Goal: Information Seeking & Learning: Learn about a topic

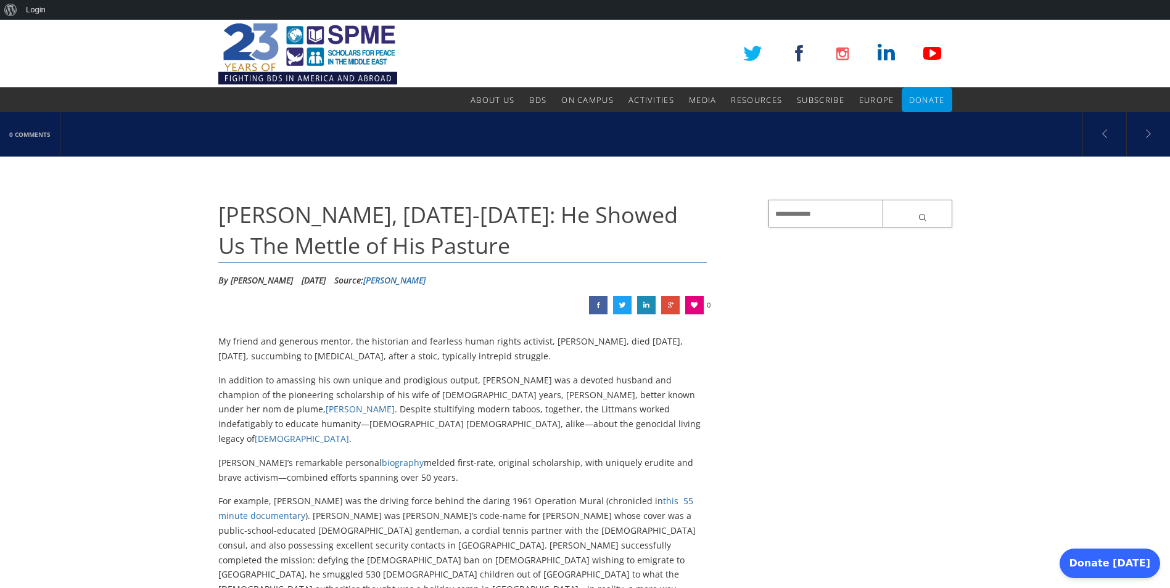
click at [793, 215] on input "text" at bounding box center [861, 214] width 184 height 28
type input "*******"
click at [419, 272] on div "Source: Andrew Bostom" at bounding box center [379, 280] width 91 height 19
click at [417, 284] on link "Andrew Bostom" at bounding box center [394, 280] width 62 height 12
click at [910, 215] on button "submit" at bounding box center [918, 214] width 70 height 28
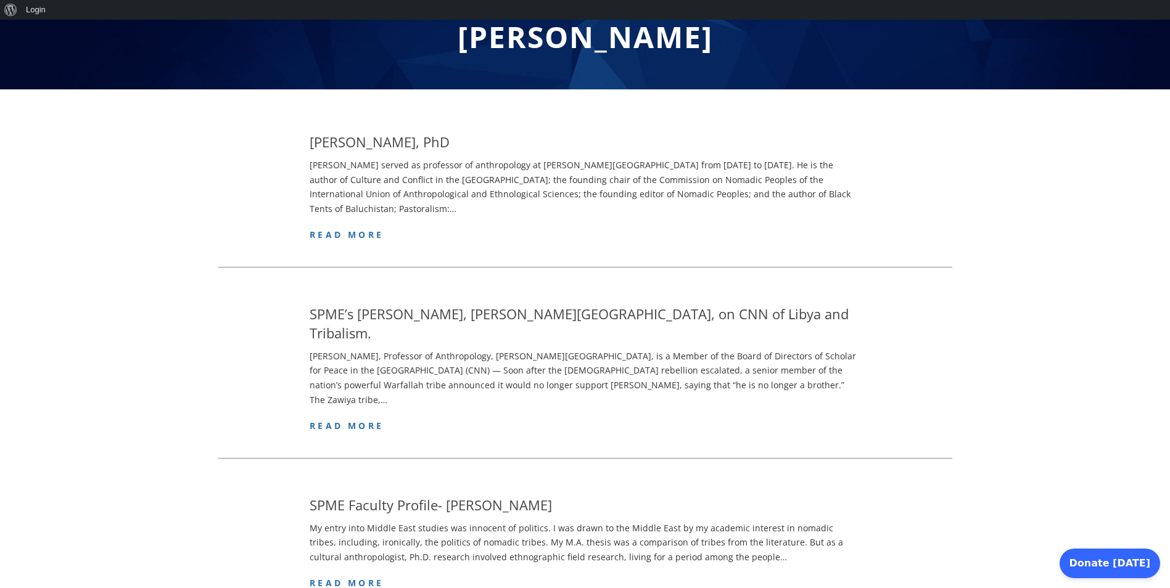
scroll to position [148, 0]
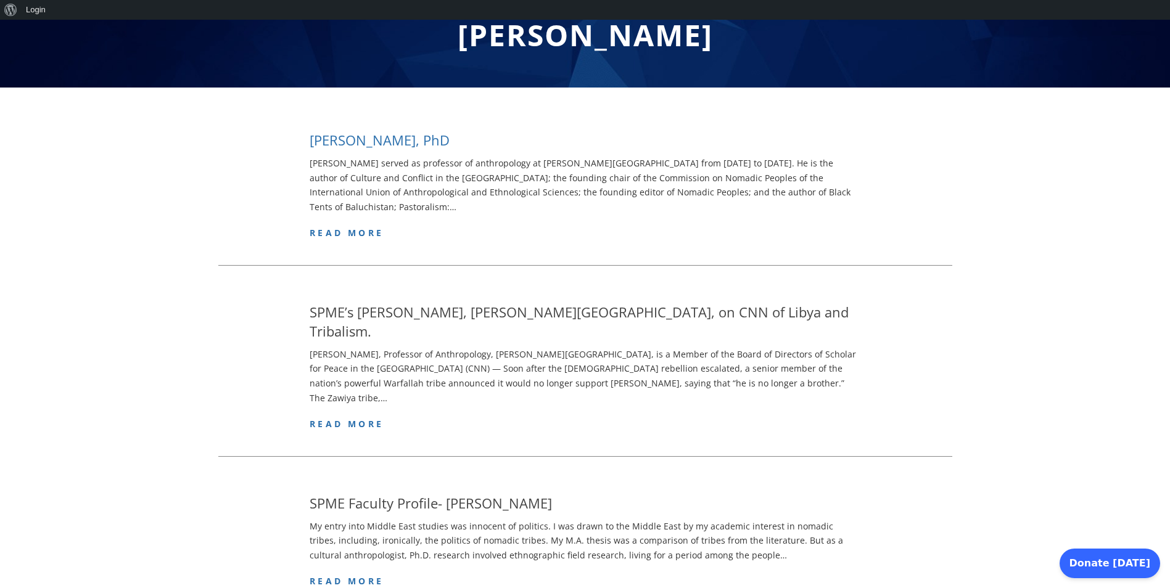
click at [355, 142] on h4 "Philip Carl Salzman, PhD" at bounding box center [380, 140] width 140 height 19
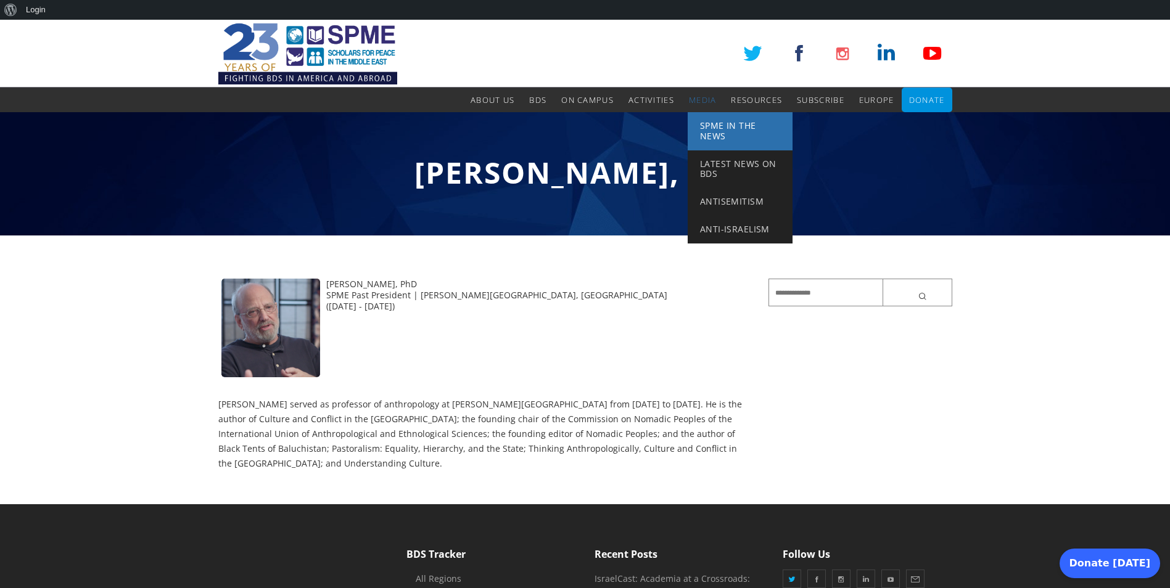
click at [709, 134] on span "SPME in the News" at bounding box center [728, 131] width 56 height 22
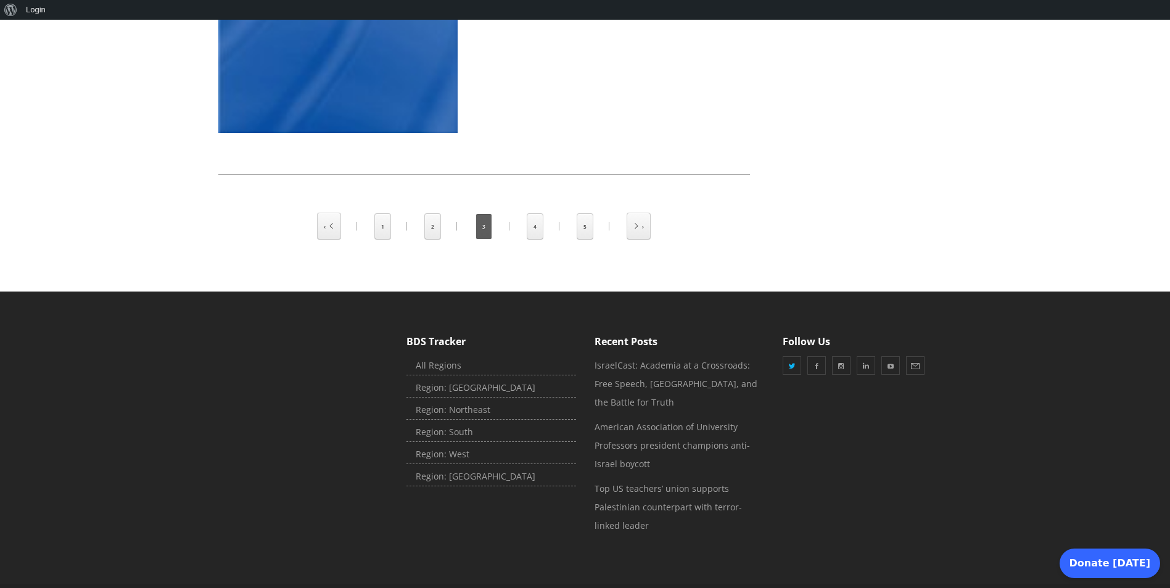
scroll to position [2585, 0]
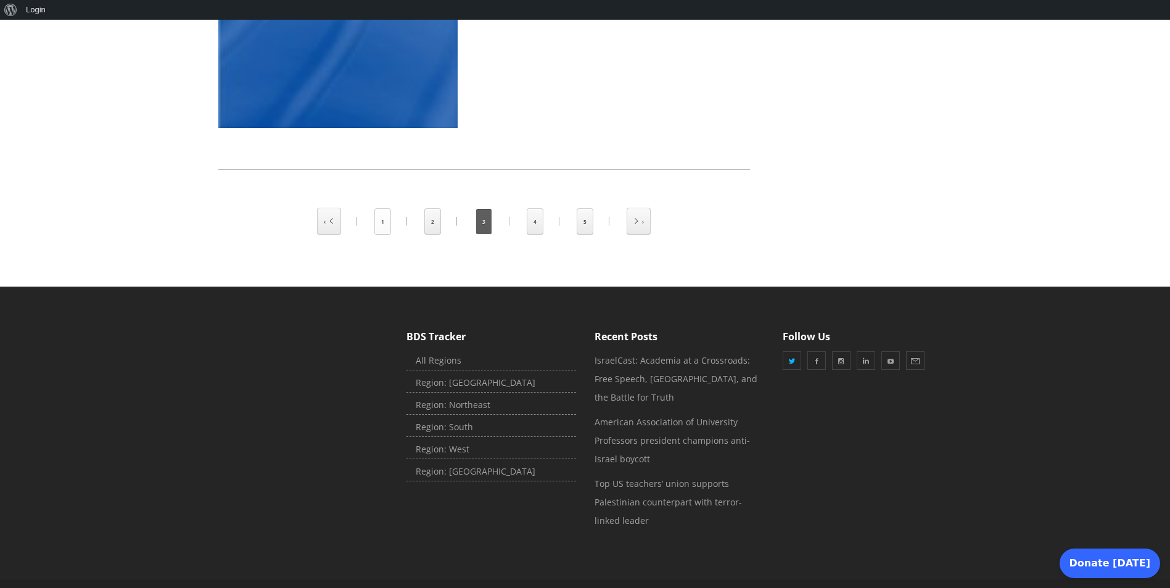
click at [384, 209] on link "1" at bounding box center [382, 221] width 15 height 25
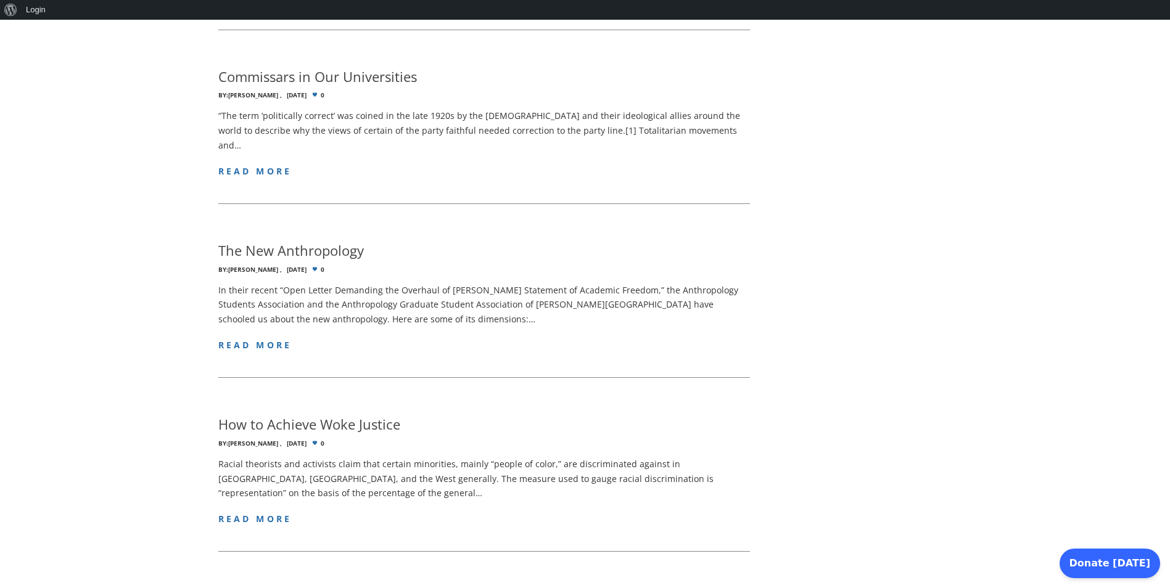
scroll to position [1776, 0]
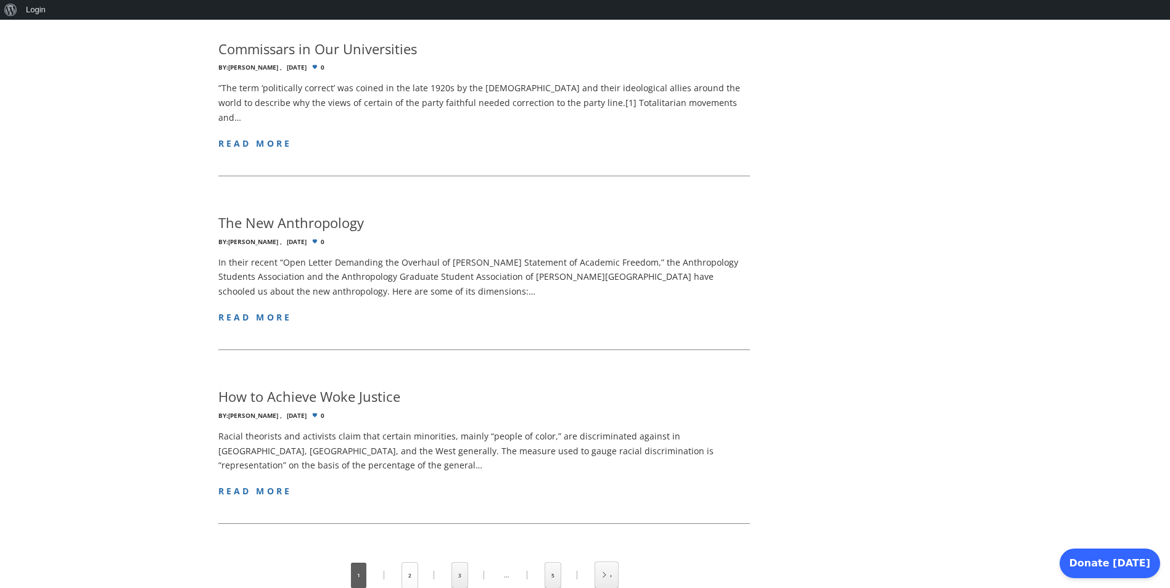
click at [413, 563] on link "2" at bounding box center [409, 575] width 15 height 25
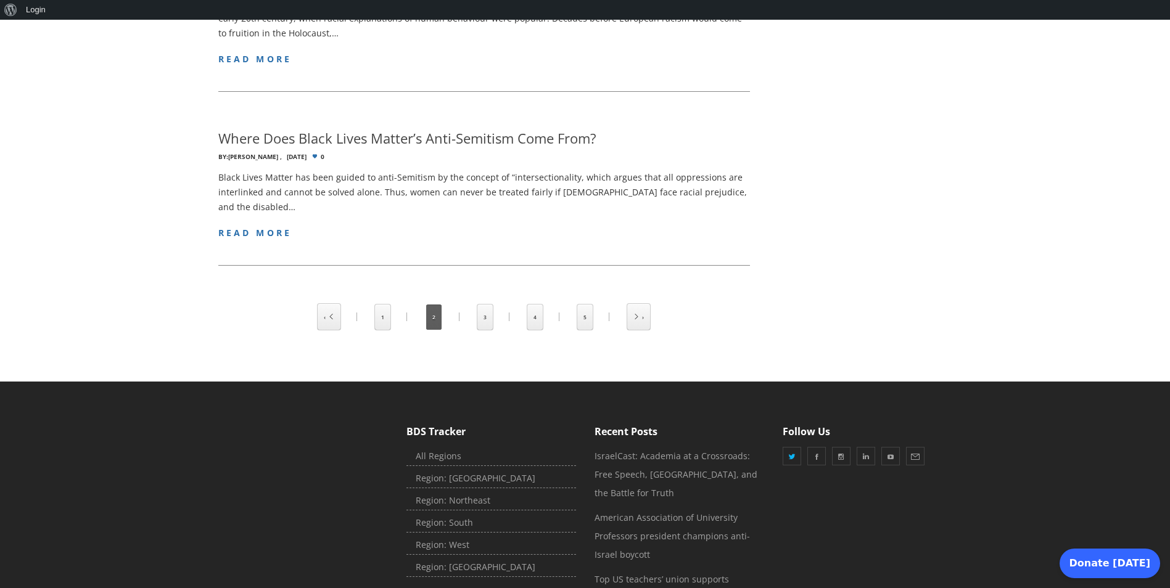
scroll to position [1850, 0]
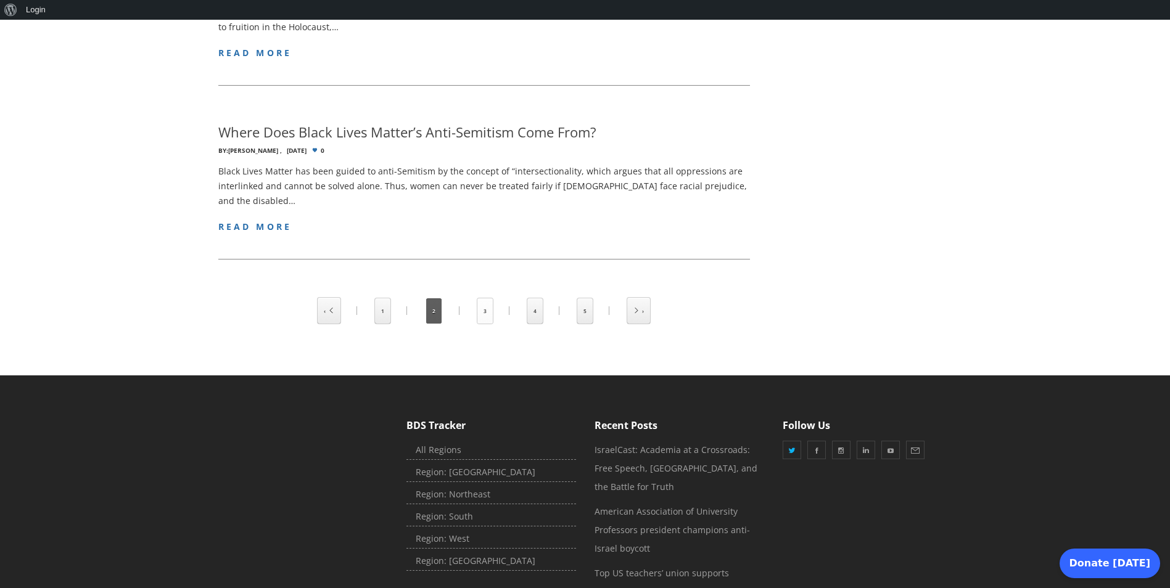
click at [484, 299] on link "3" at bounding box center [484, 311] width 15 height 25
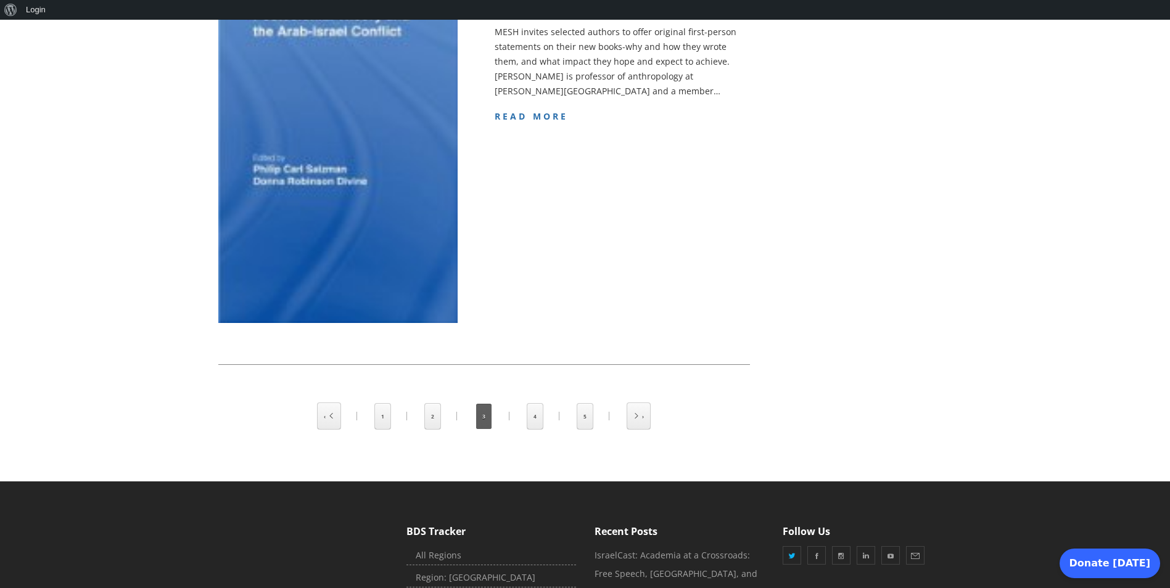
scroll to position [2585, 0]
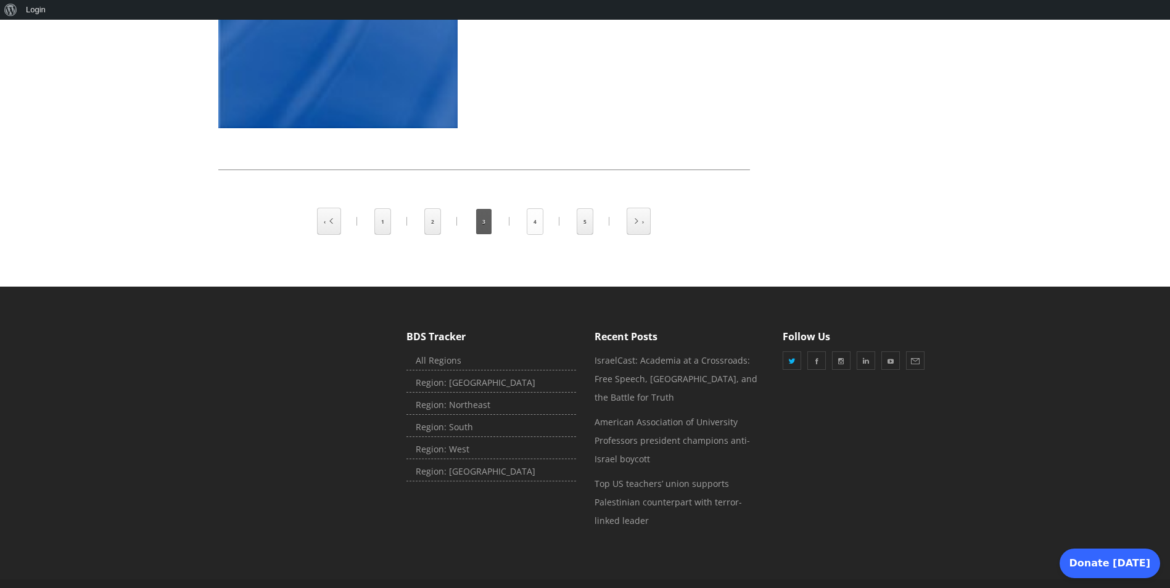
click at [532, 209] on link "4" at bounding box center [534, 221] width 15 height 25
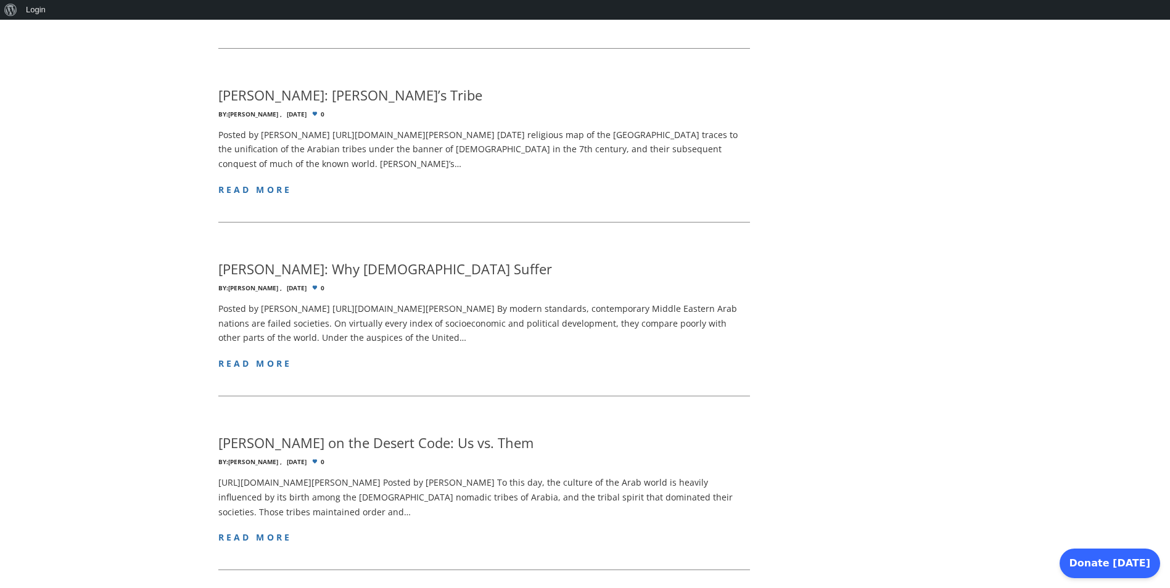
scroll to position [1258, 0]
drag, startPoint x: 390, startPoint y: 63, endPoint x: 262, endPoint y: 78, distance: 128.6
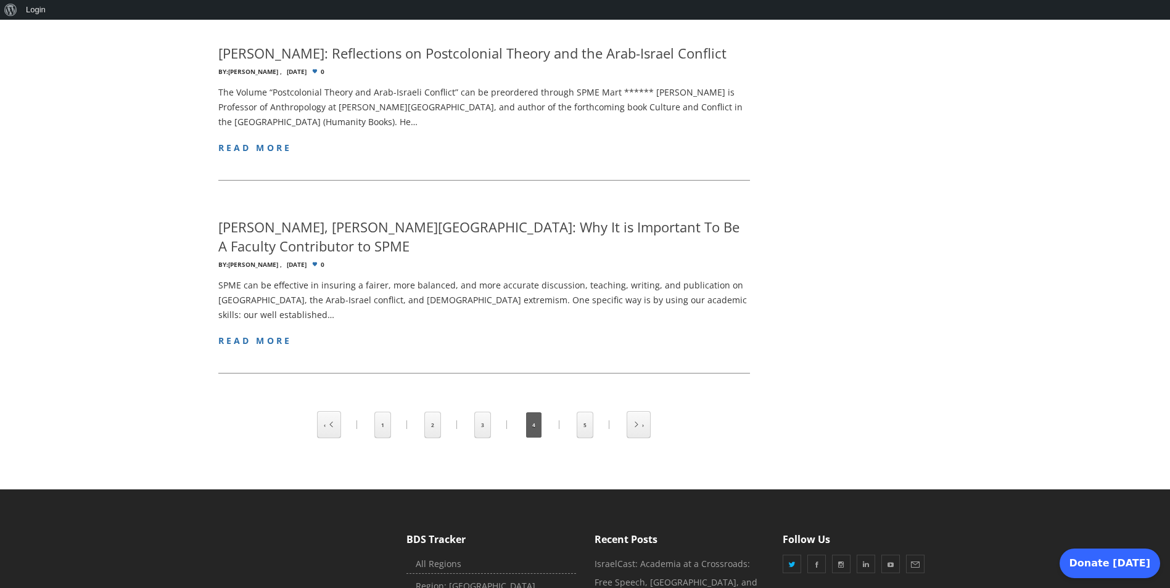
scroll to position [1998, 0]
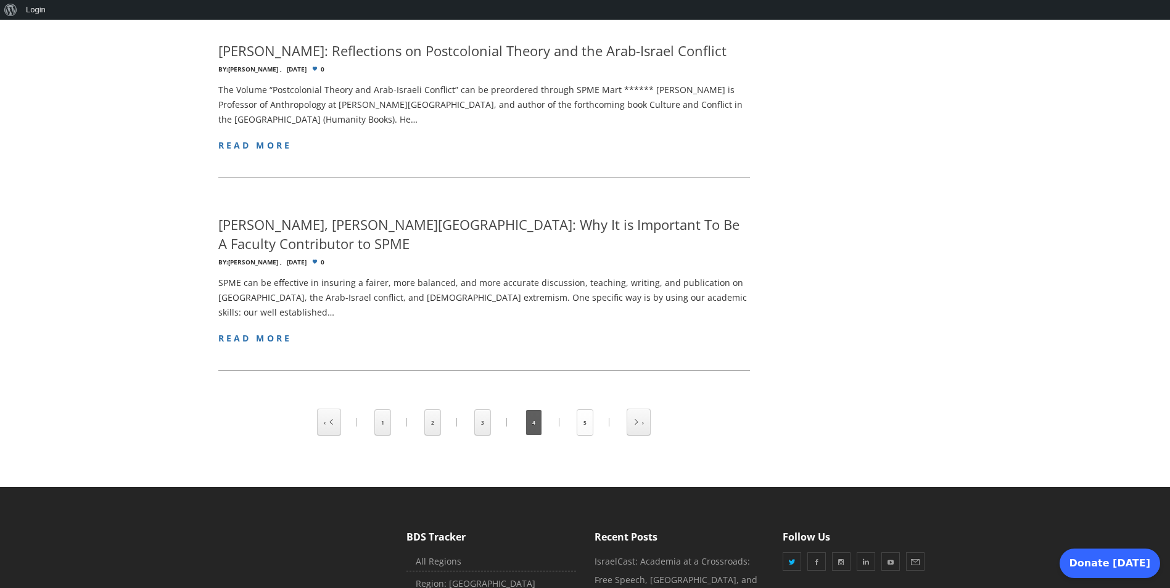
click at [585, 410] on link "5" at bounding box center [584, 422] width 15 height 25
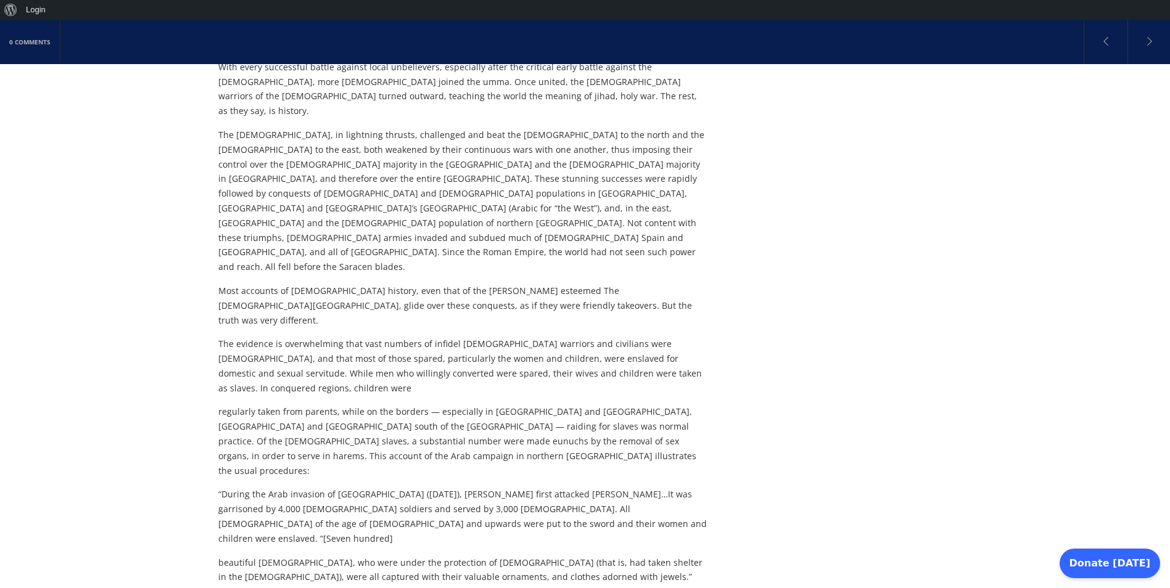
scroll to position [518, 0]
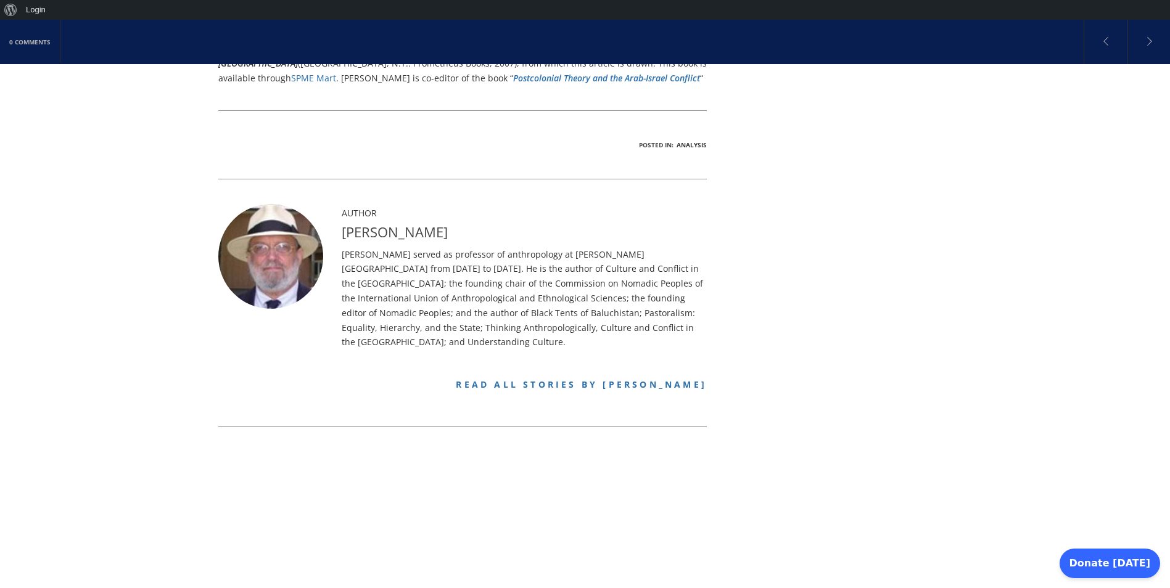
scroll to position [793, 0]
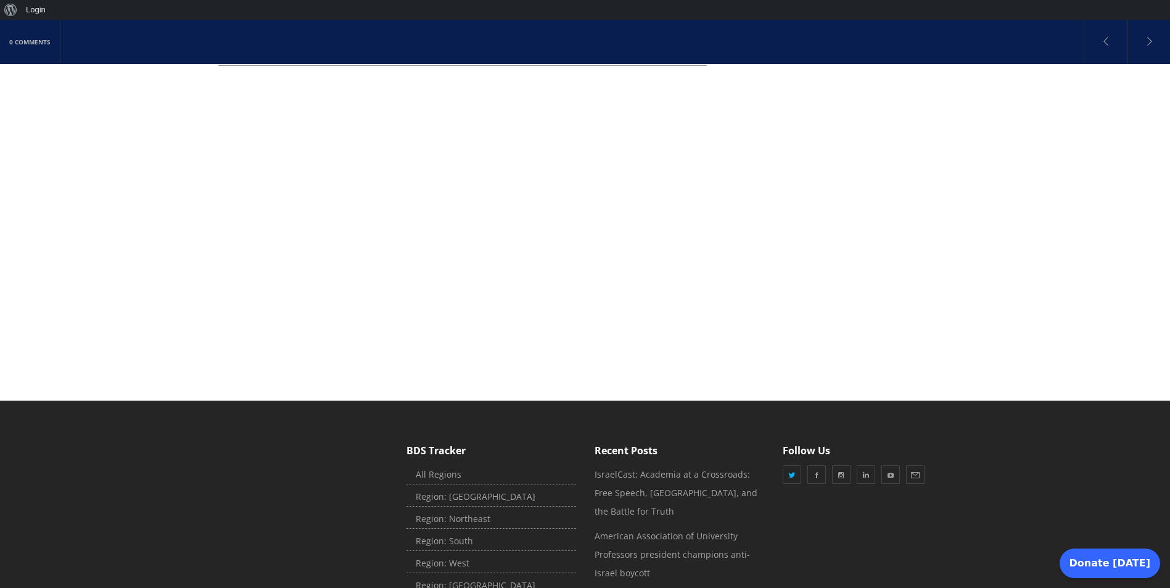
scroll to position [760, 0]
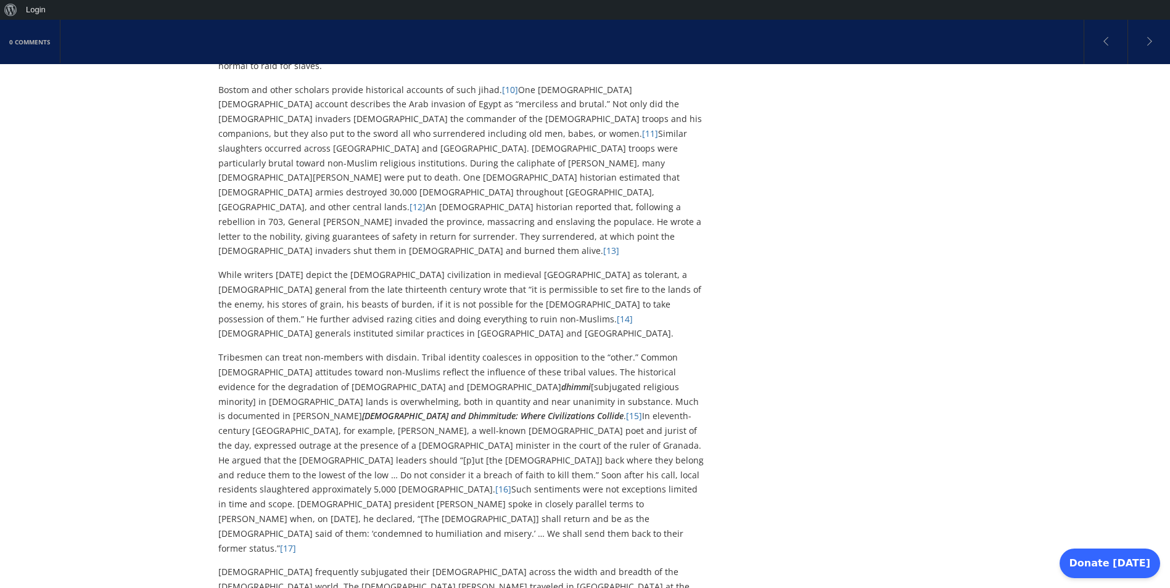
scroll to position [2221, 0]
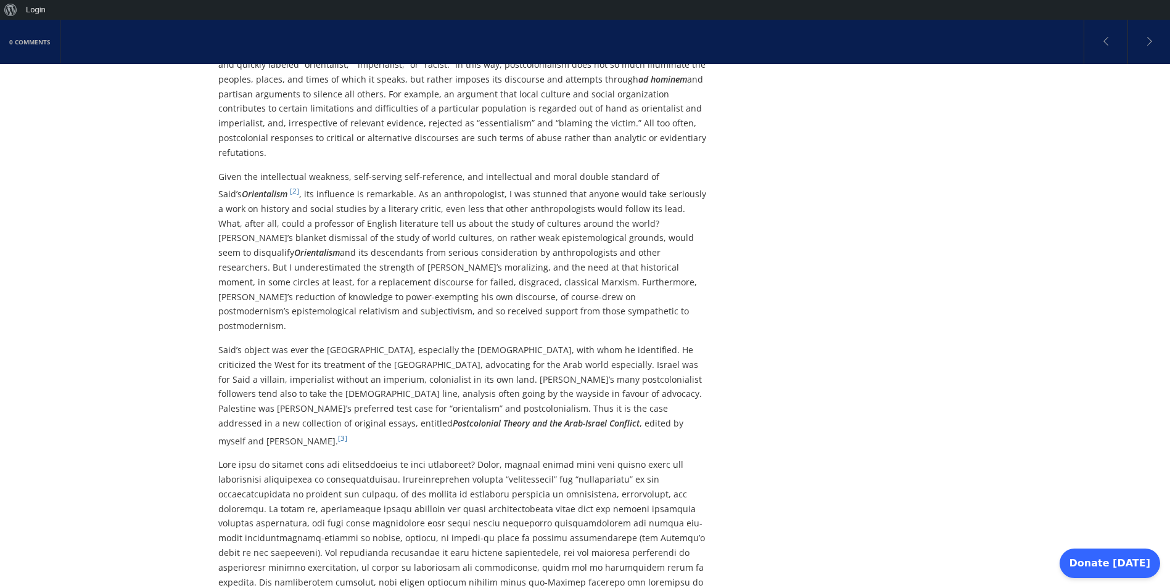
scroll to position [1776, 0]
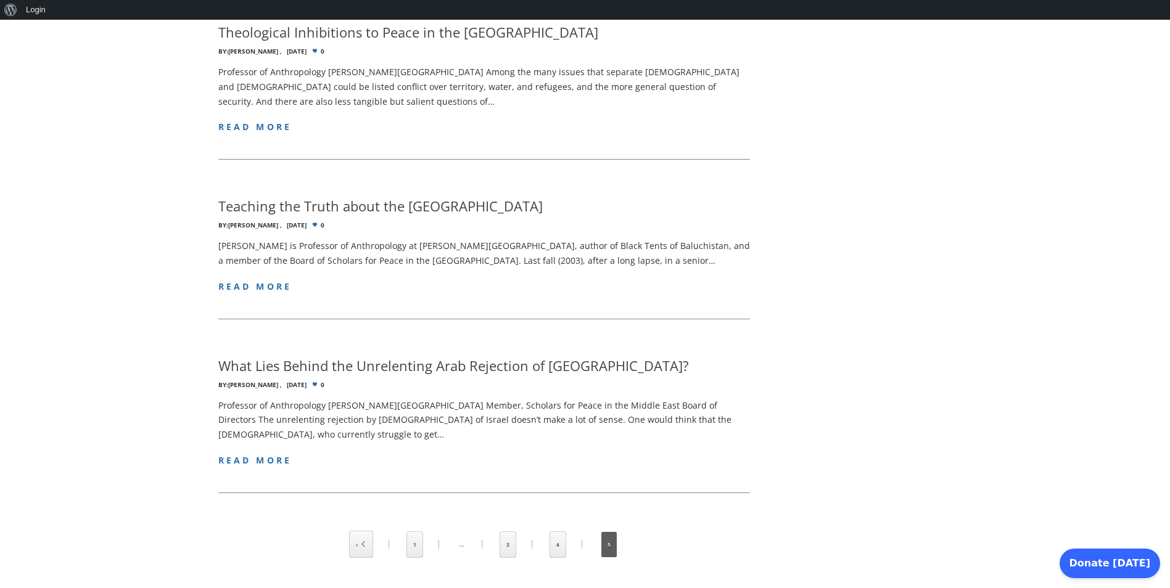
scroll to position [444, 0]
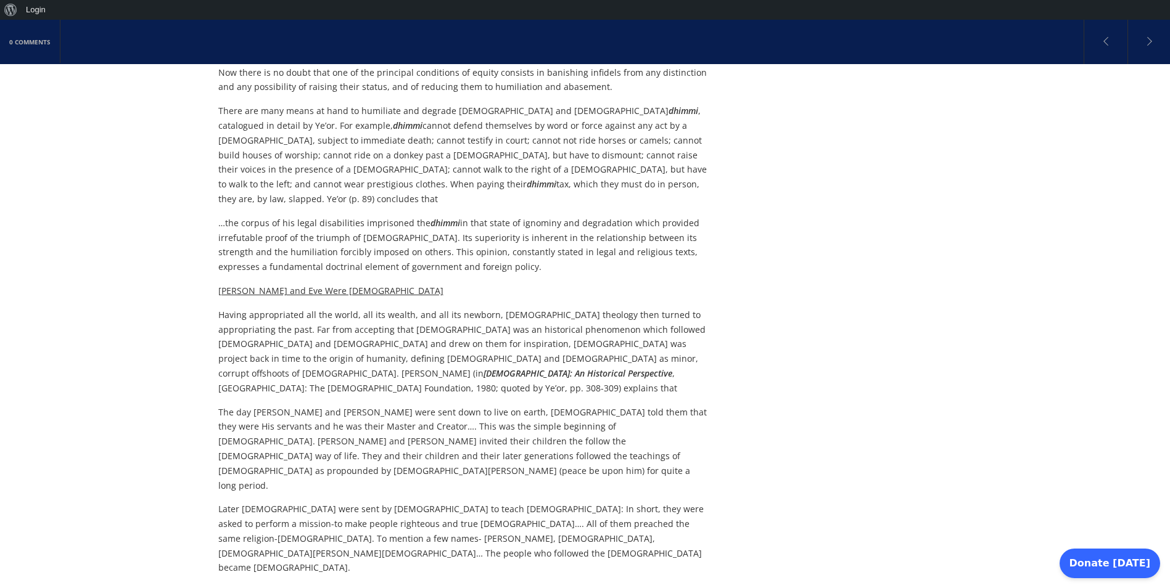
scroll to position [2158, 0]
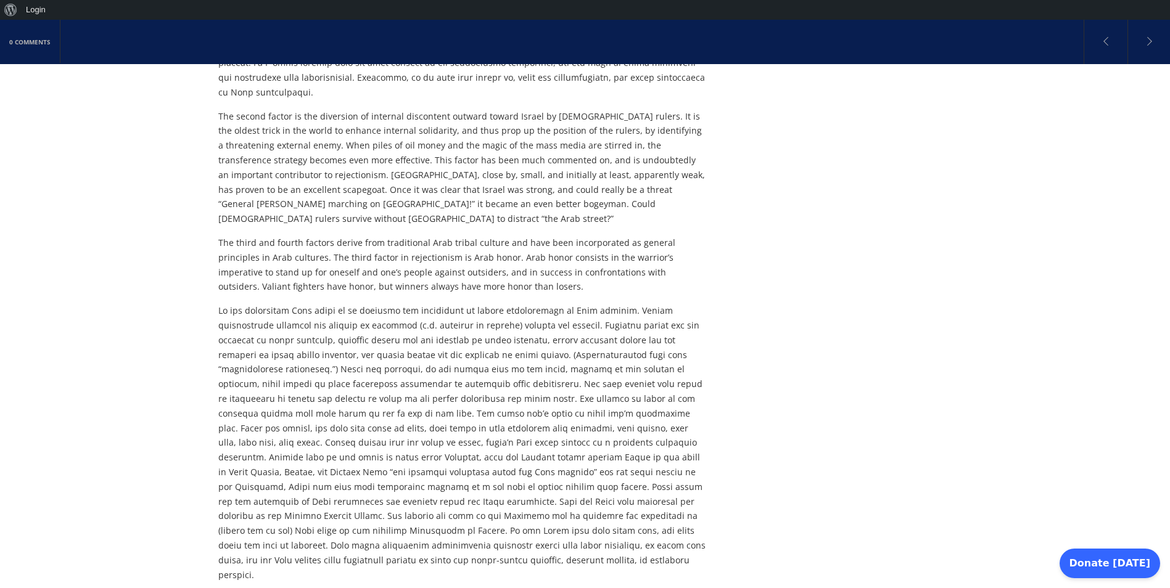
scroll to position [1184, 0]
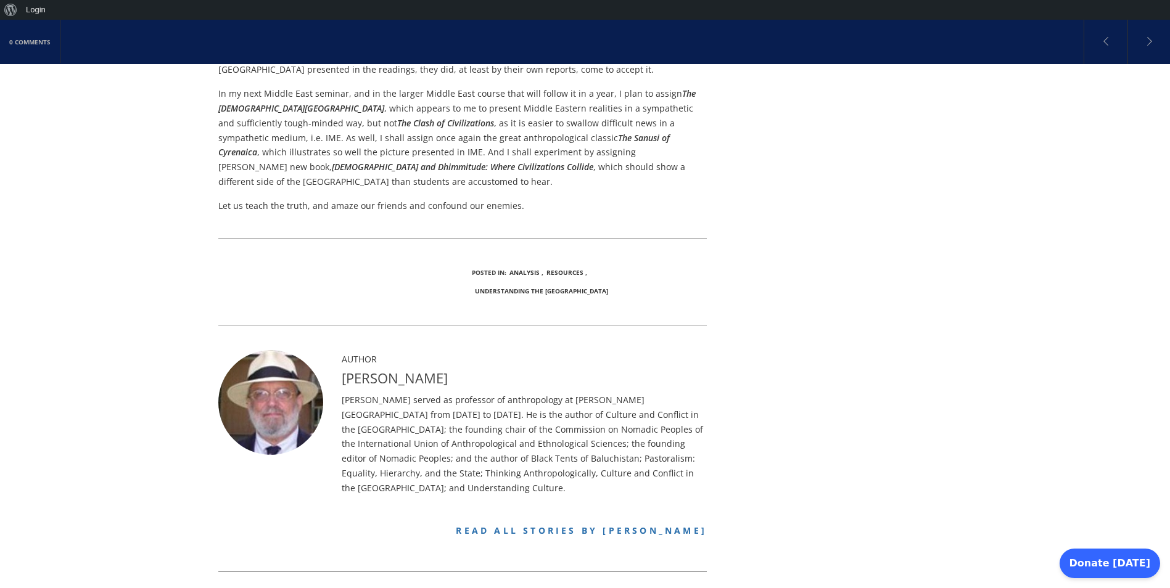
scroll to position [2517, 0]
